Goal: Task Accomplishment & Management: Manage account settings

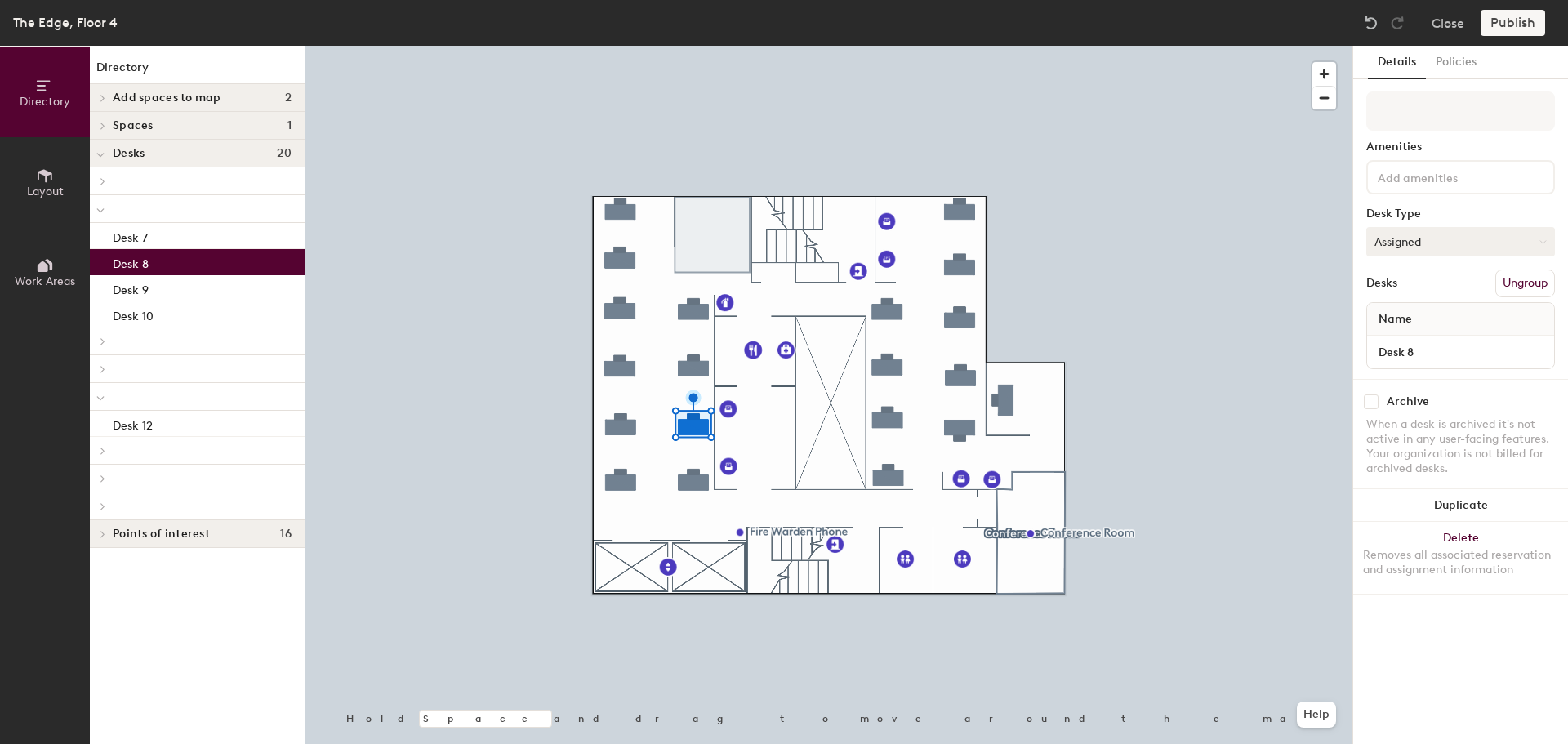
click at [1396, 238] on button "Assigned" at bounding box center [1461, 241] width 188 height 29
click at [1402, 340] on div "Hoteled" at bounding box center [1449, 341] width 164 height 24
click at [1519, 33] on button "Publish" at bounding box center [1513, 23] width 65 height 26
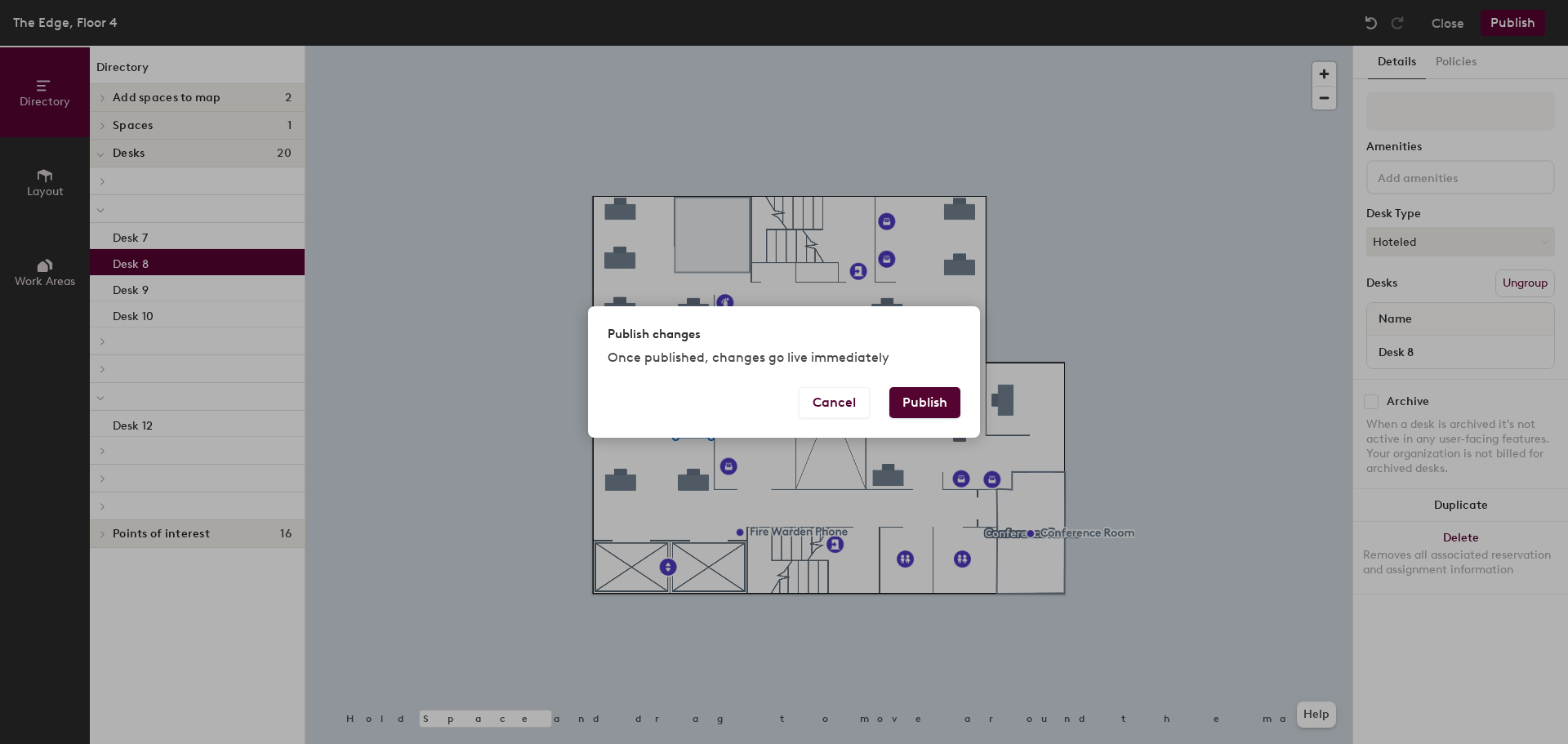
click at [941, 404] on button "Publish" at bounding box center [925, 402] width 72 height 31
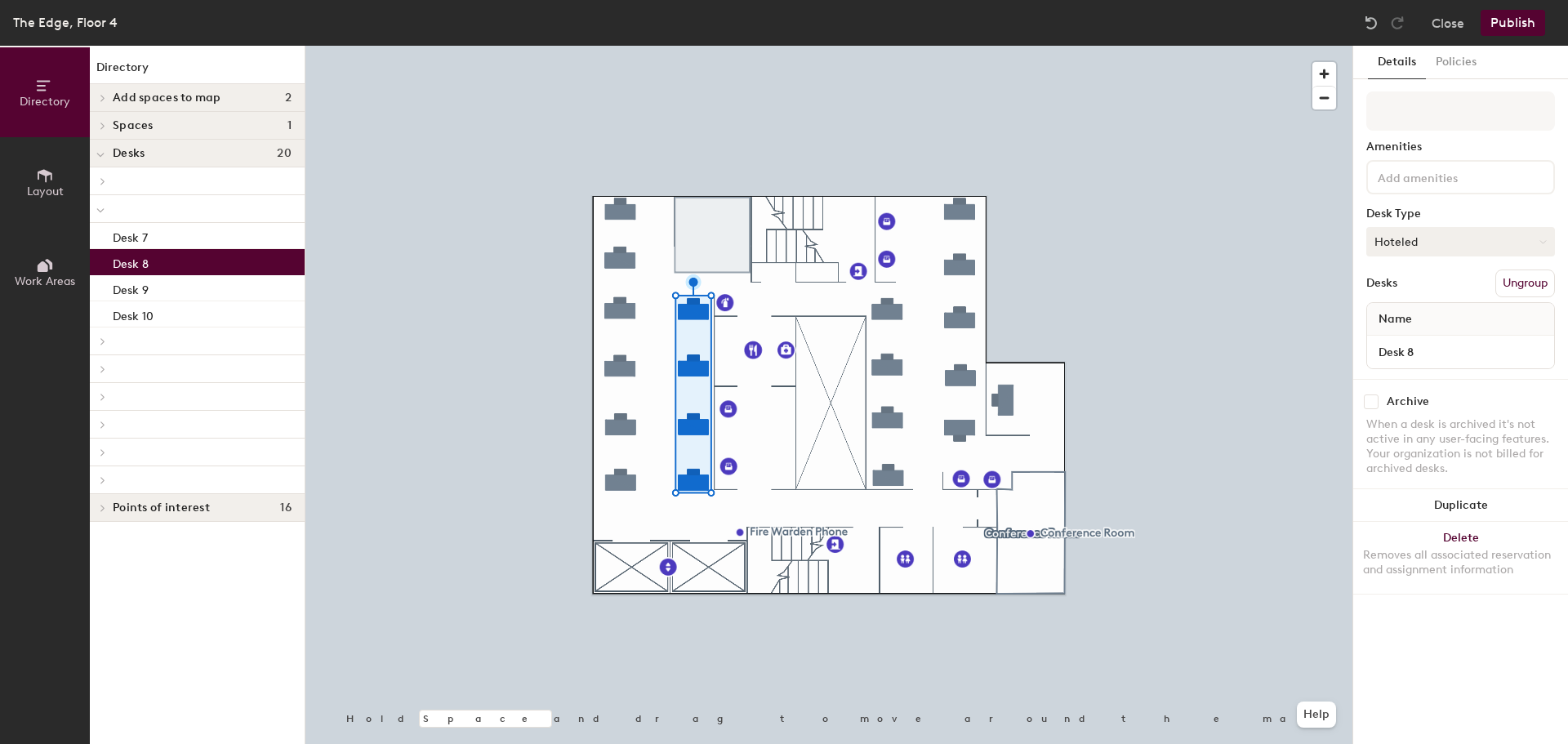
click at [1437, 240] on button "Hoteled" at bounding box center [1461, 241] width 188 height 29
click at [1401, 293] on div "Assigned" at bounding box center [1449, 293] width 164 height 24
click at [1518, 24] on button "Publish" at bounding box center [1513, 23] width 65 height 26
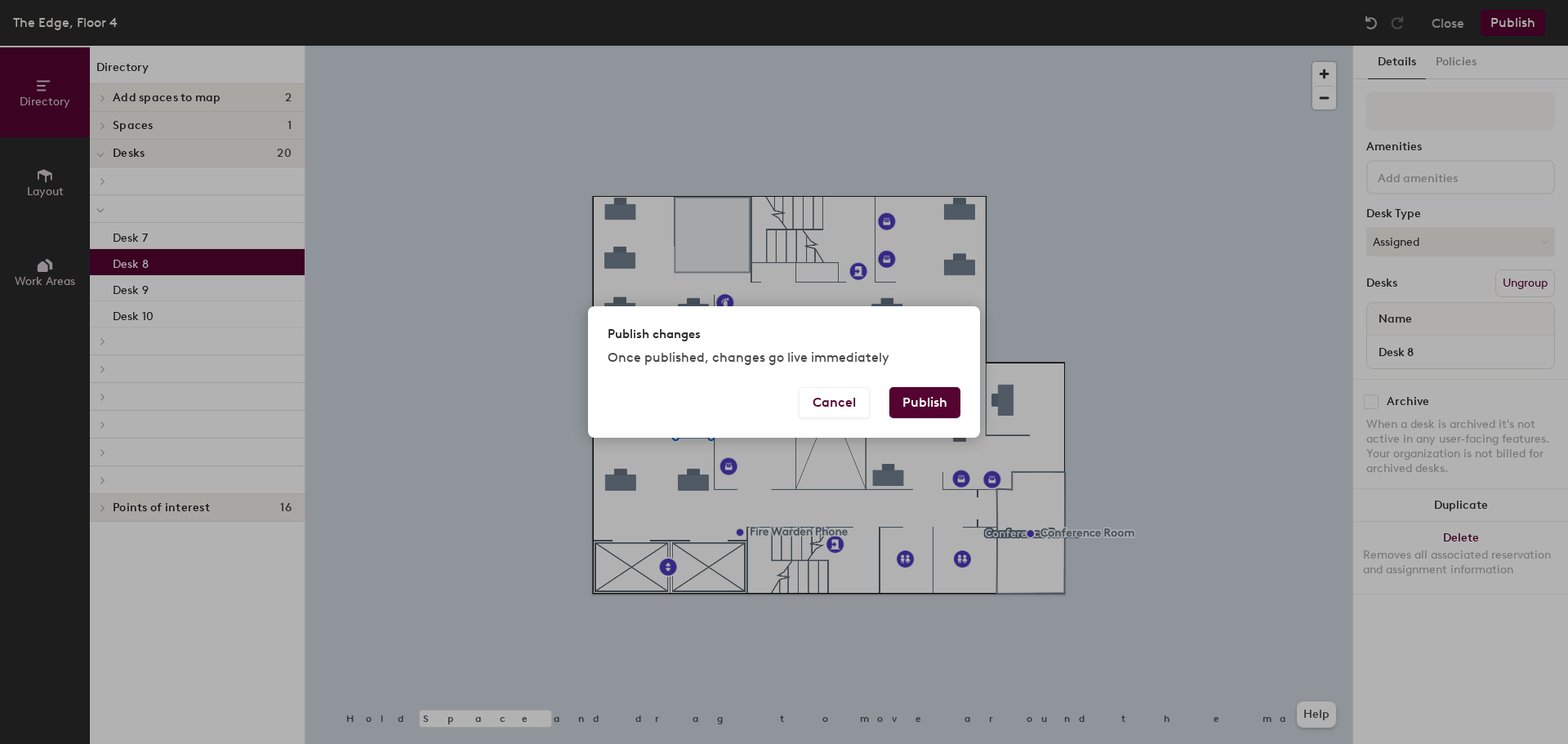
click at [911, 400] on button "Publish" at bounding box center [925, 402] width 72 height 31
